Goal: Information Seeking & Learning: Learn about a topic

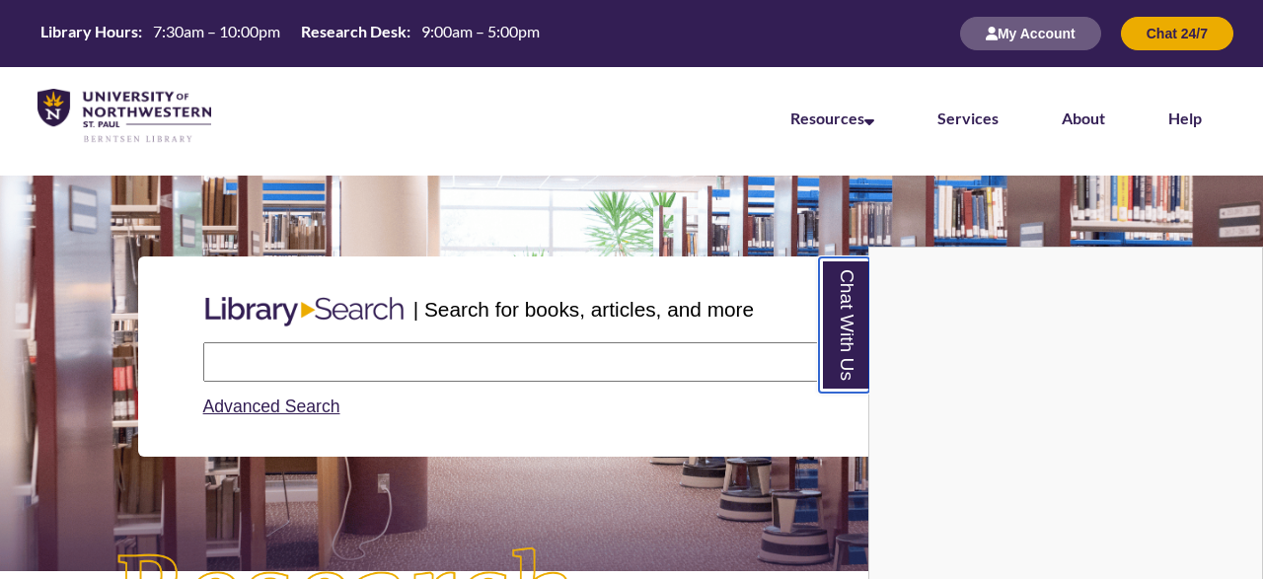
click at [848, 324] on link "Chat With Us" at bounding box center [844, 325] width 50 height 135
click at [854, 331] on link "Chat With Us" at bounding box center [844, 325] width 50 height 135
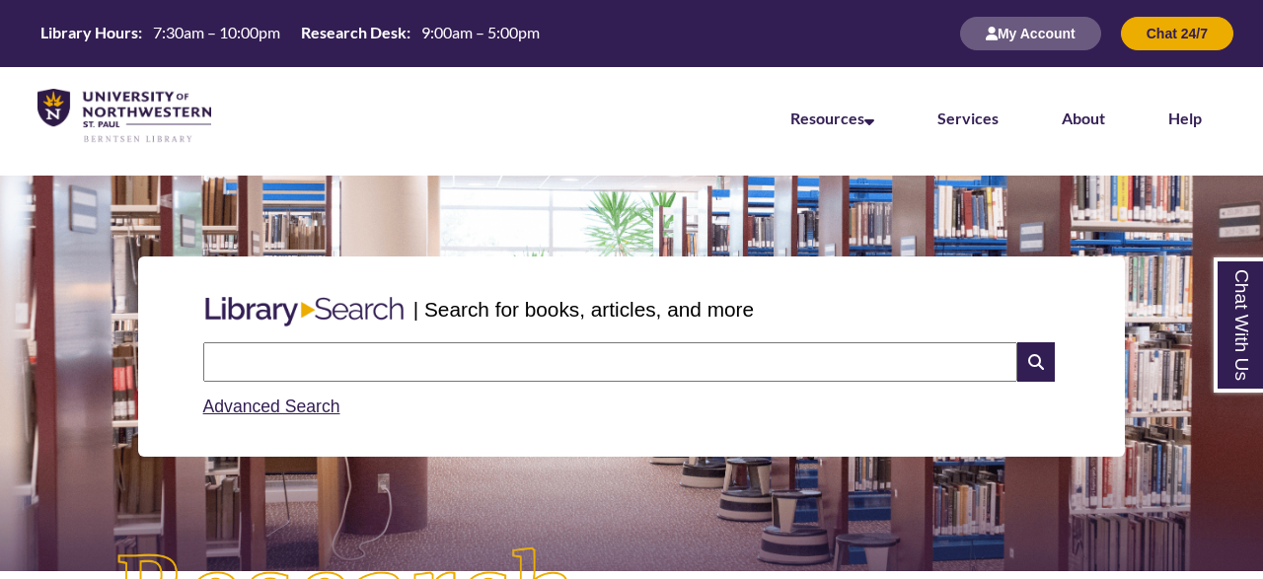
click at [591, 369] on input "text" at bounding box center [610, 361] width 814 height 39
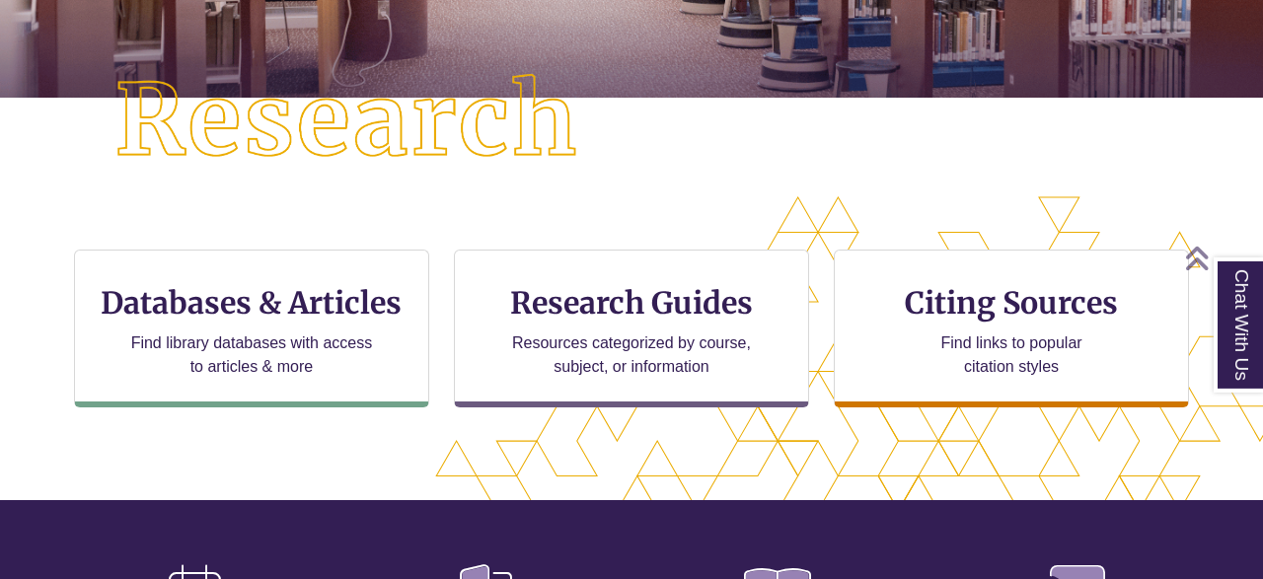
scroll to position [491, 0]
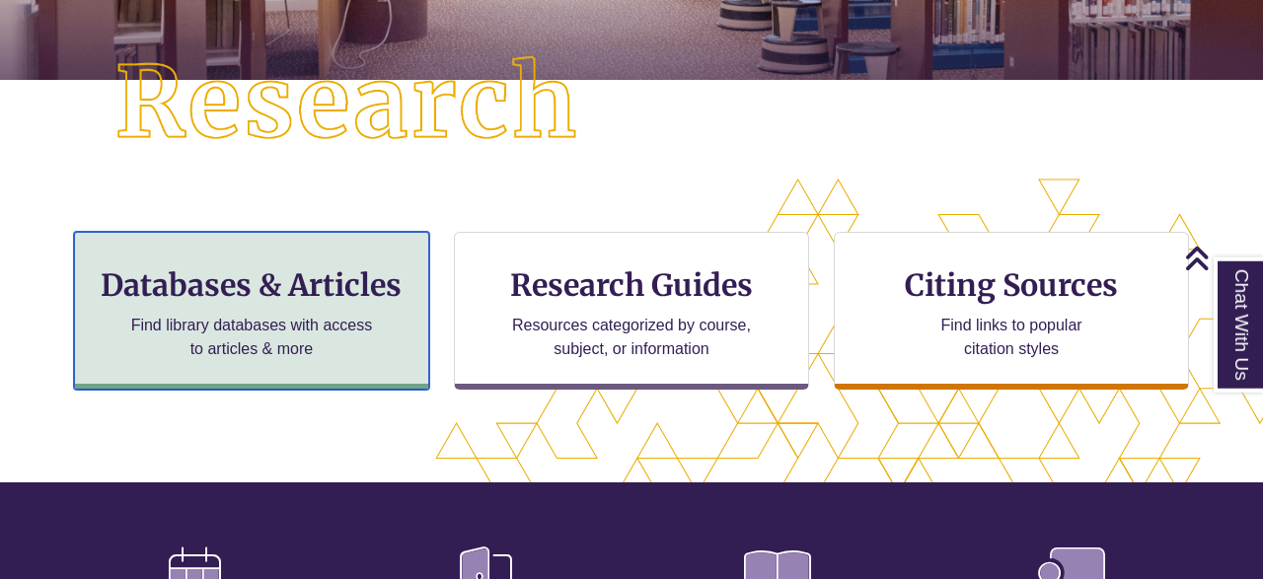
click at [374, 266] on h3 "Databases & Articles" at bounding box center [252, 285] width 322 height 38
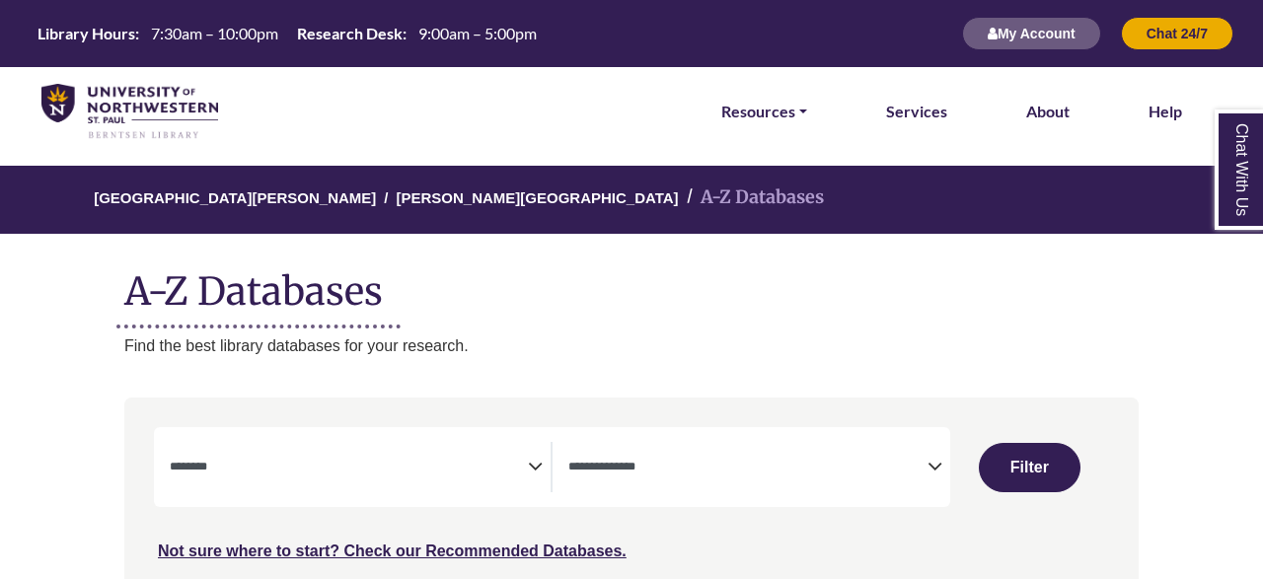
select select "Database Subject Filter"
select select "Database Types Filter"
select select "Database Subject Filter"
select select "Database Types Filter"
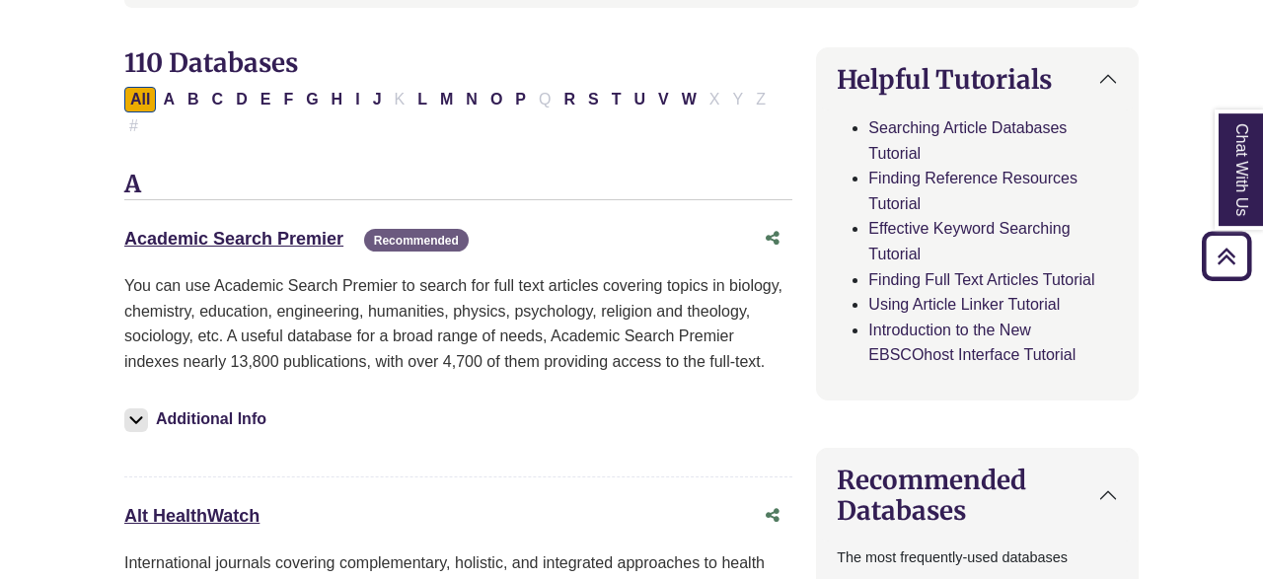
scroll to position [652, 0]
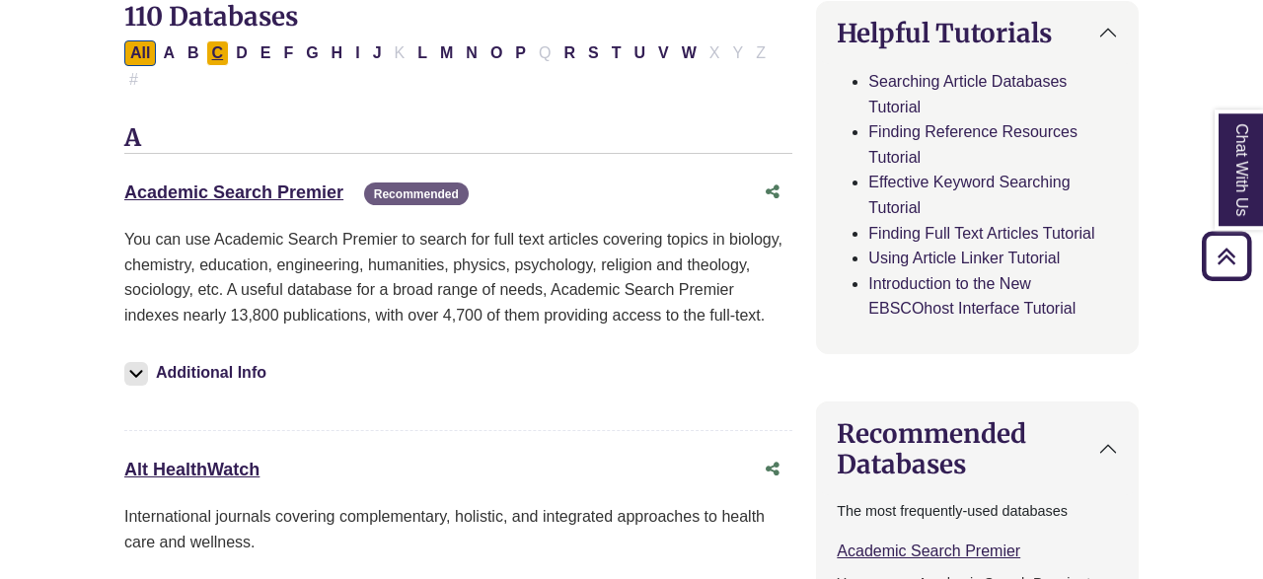
click at [222, 53] on button "C" at bounding box center [218, 53] width 24 height 26
select select "Database Subject Filter"
select select "Database Types Filter"
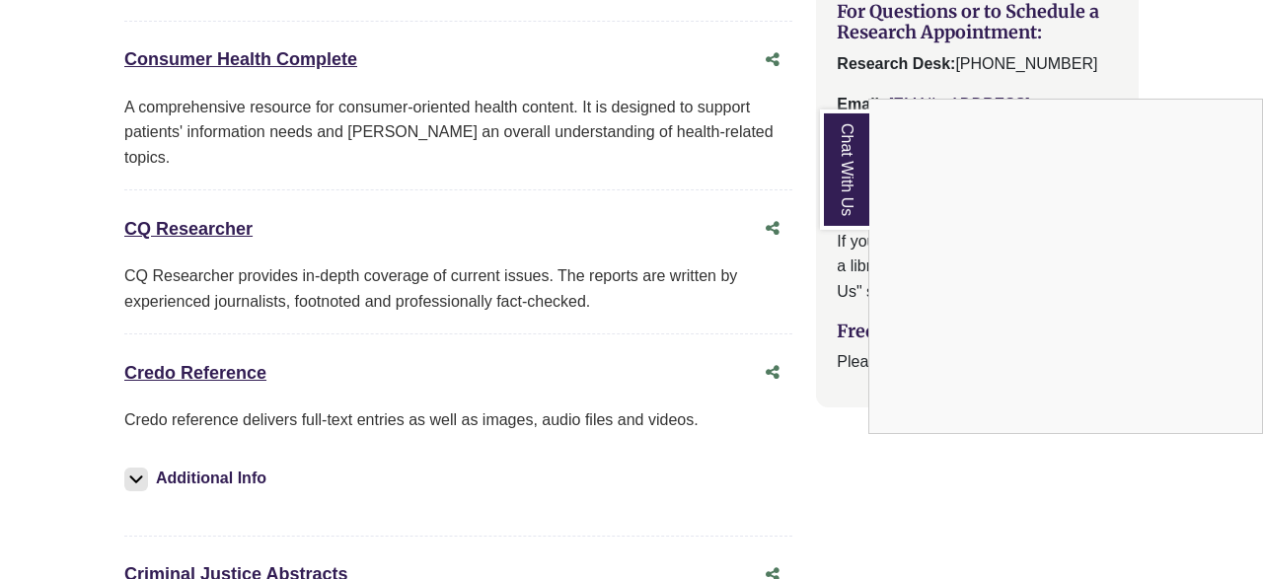
scroll to position [2402, 0]
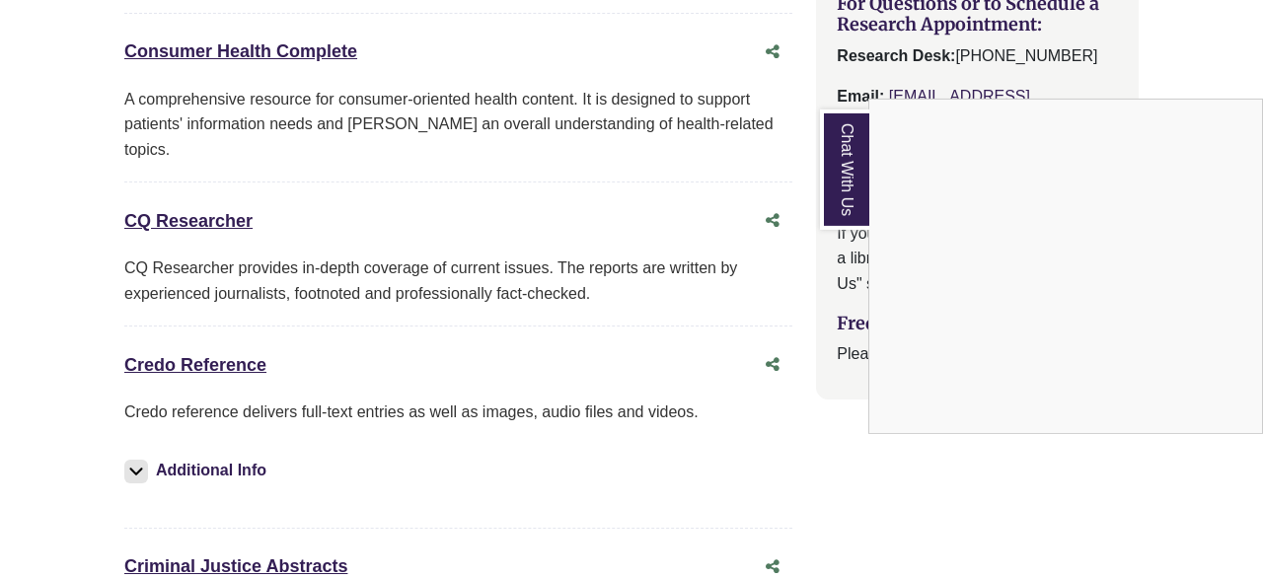
click at [391, 393] on div "Chat With Us" at bounding box center [631, 289] width 1263 height 579
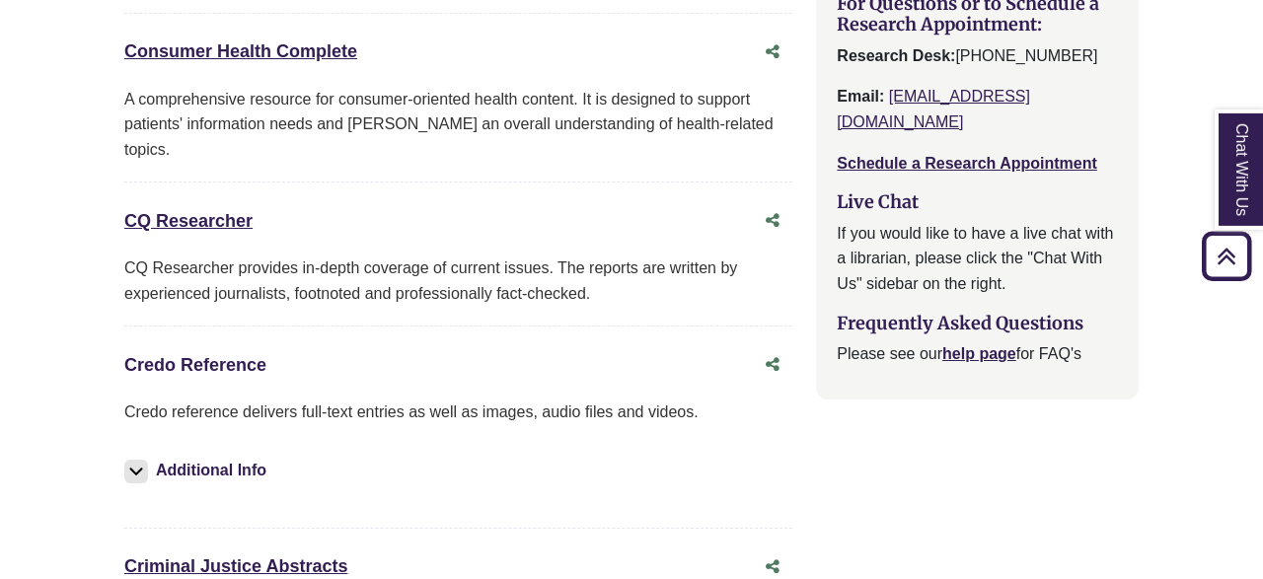
click at [240, 355] on link "Credo Reference This link opens in a new window" at bounding box center [195, 365] width 142 height 20
